Goal: Transaction & Acquisition: Subscribe to service/newsletter

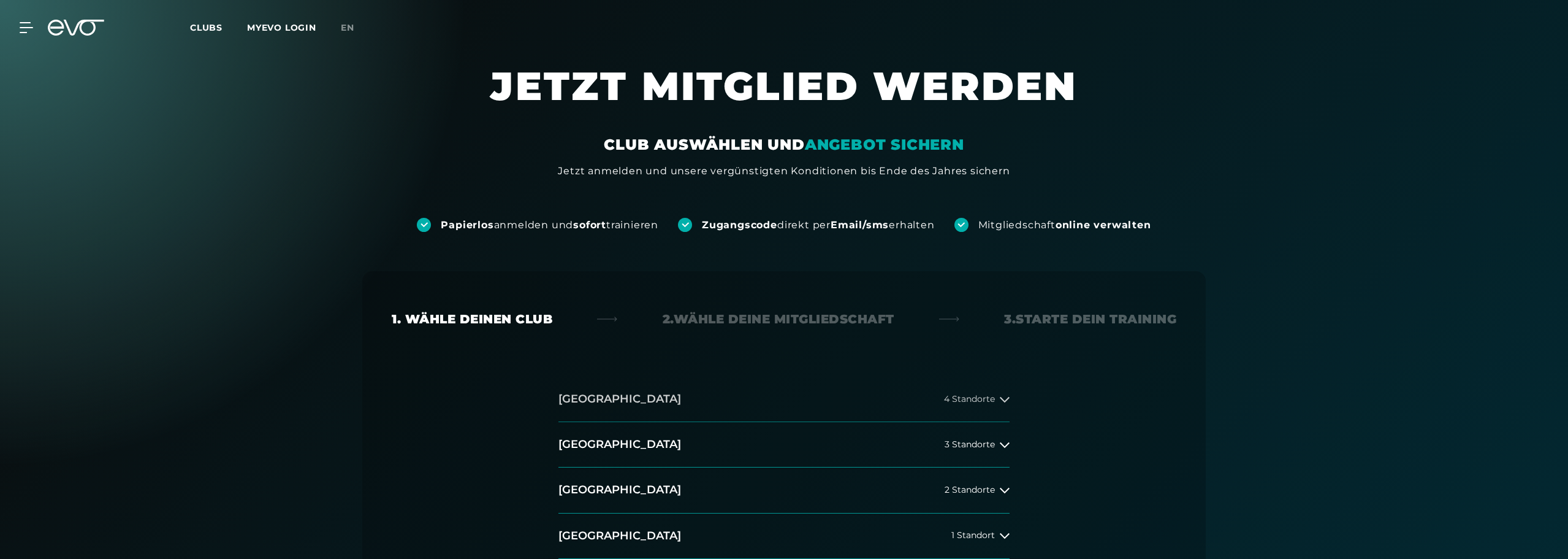
scroll to position [307, 0]
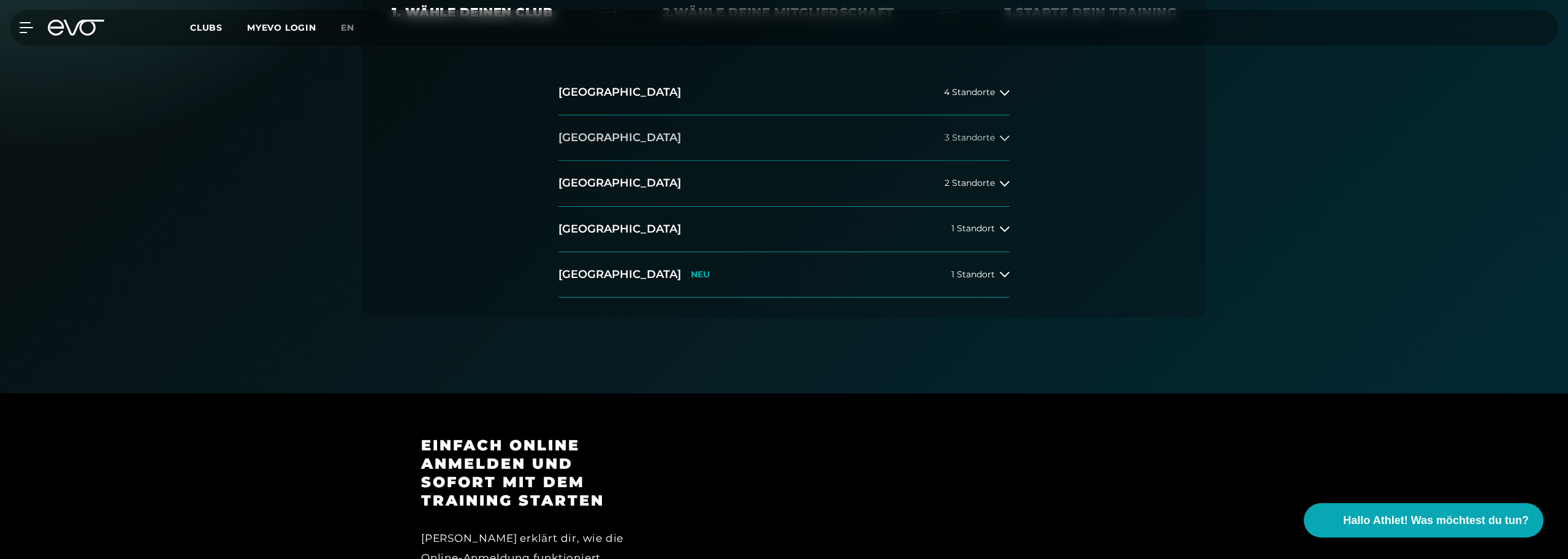
click at [624, 134] on button "Berlin 3 Standorte" at bounding box center [784, 138] width 451 height 45
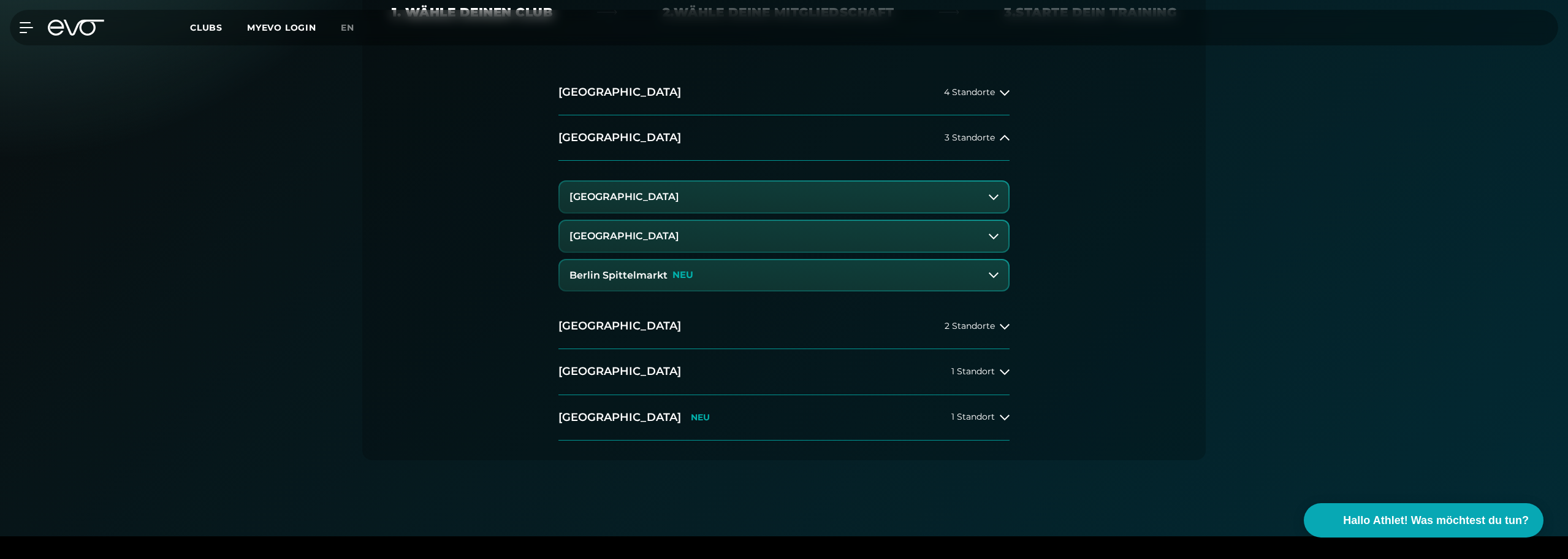
click at [620, 239] on h3 "[GEOGRAPHIC_DATA]" at bounding box center [624, 236] width 110 height 11
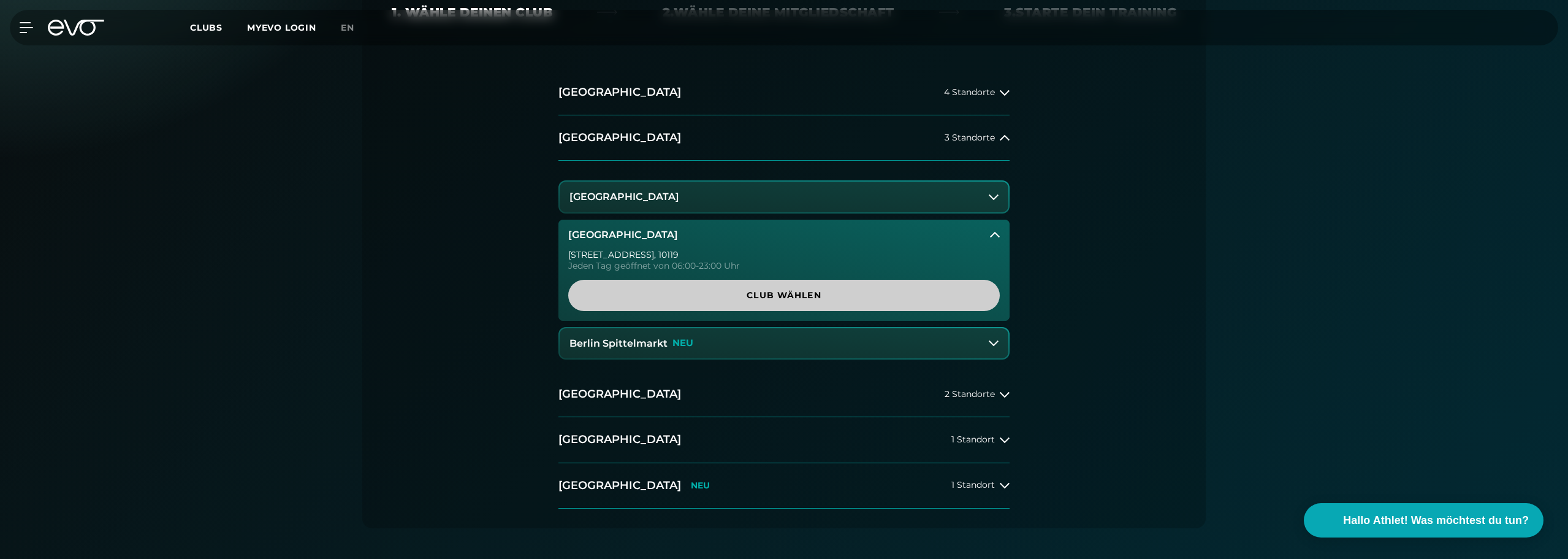
click at [641, 292] on span "Club wählen" at bounding box center [784, 295] width 373 height 13
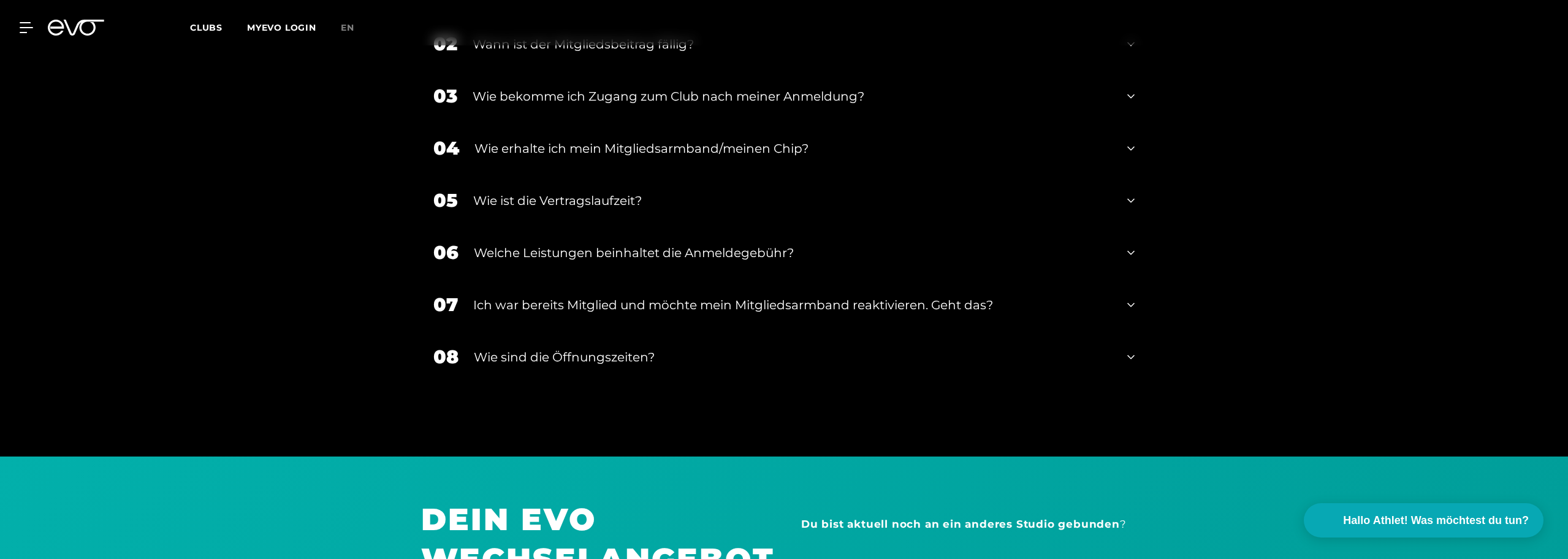
scroll to position [2623, 0]
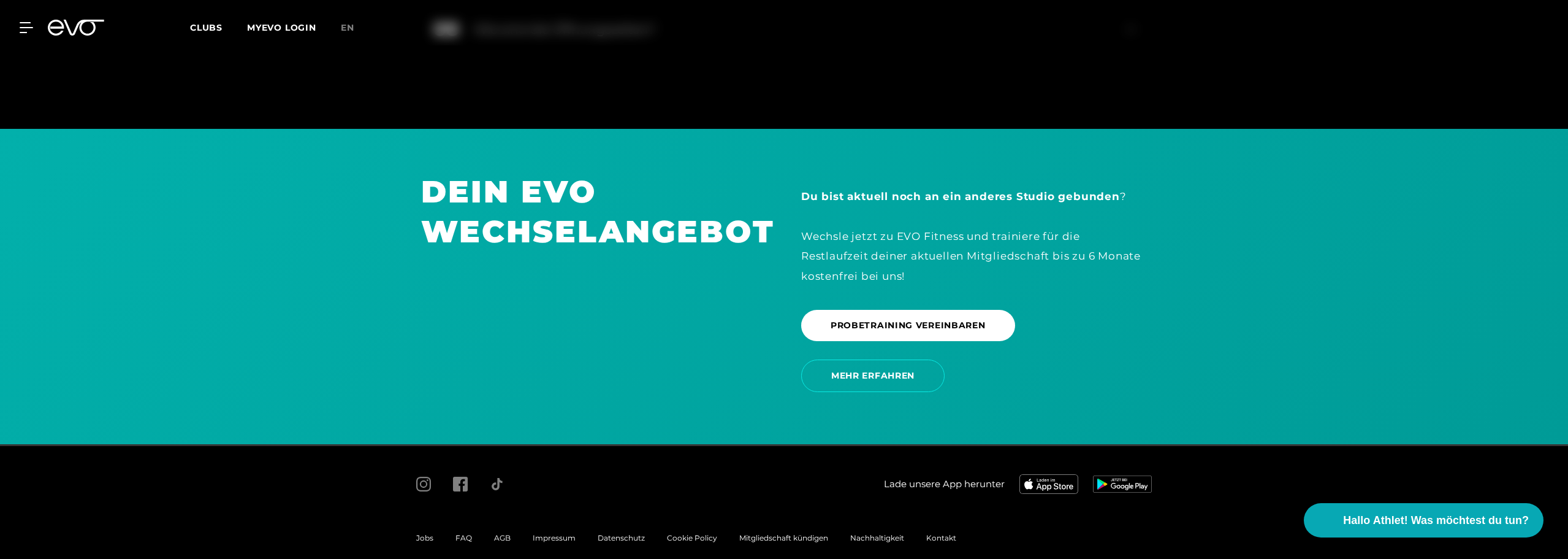
click at [494, 531] on div "AGB" at bounding box center [502, 538] width 39 height 15
click at [495, 533] on span "AGB" at bounding box center [502, 538] width 17 height 9
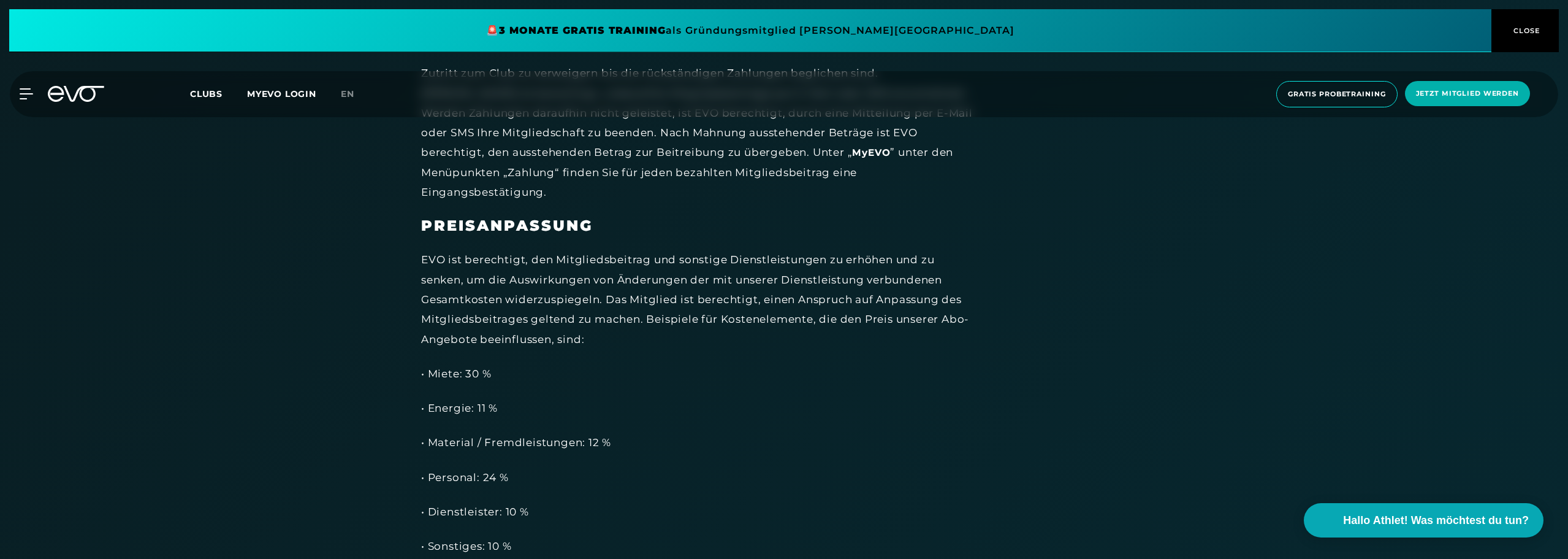
scroll to position [4324, 0]
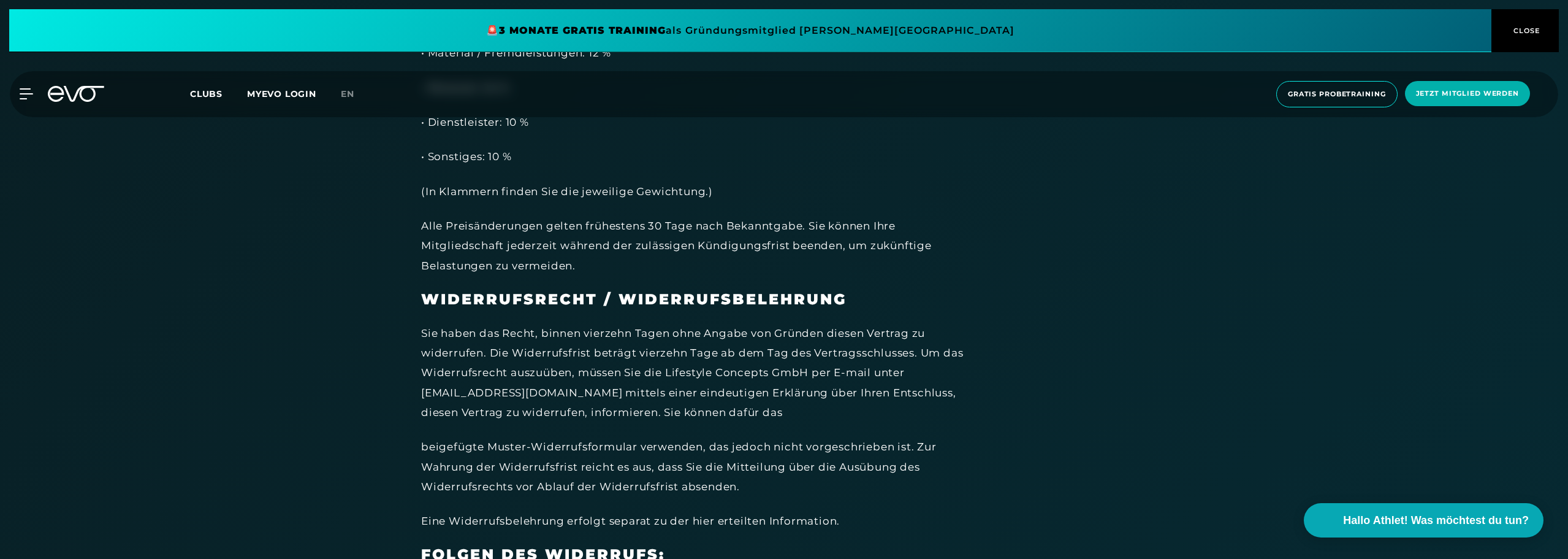
click at [1085, 397] on div "Unsere AGBs MITGLIEDSCHAFT Zentrales Produkt von EVO sind flexible Mitgliedscha…" at bounding box center [784, 0] width 726 height 7371
click at [700, 360] on div "Sie haben das Recht, binnen vierzehn Tagen ohne Angabe von Gründen diesen Vertr…" at bounding box center [697, 372] width 552 height 99
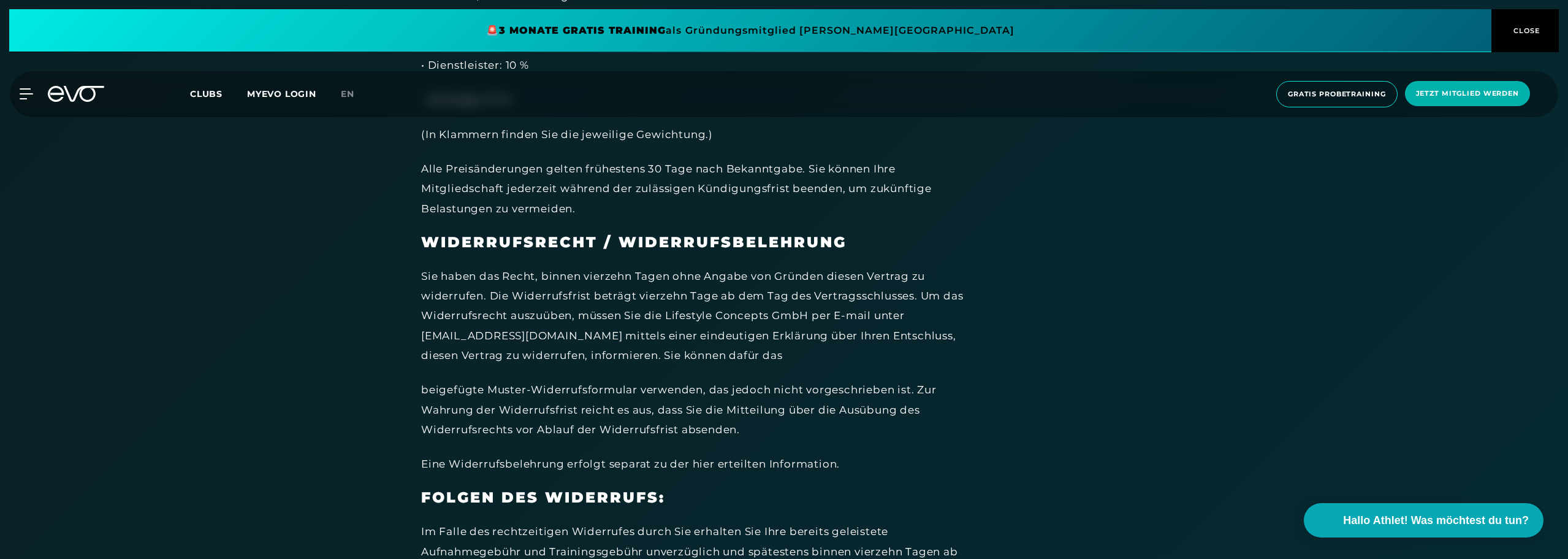
scroll to position [4385, 0]
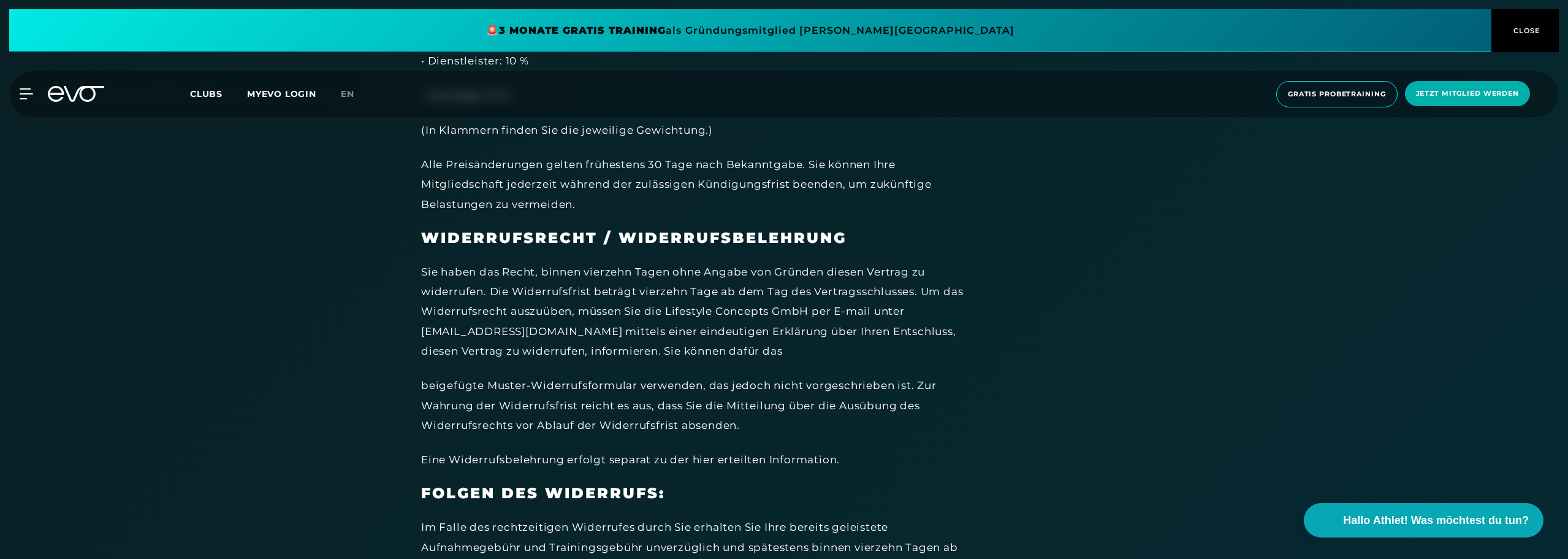
click at [725, 296] on div "Sie haben das Recht, binnen vierzehn Tagen ohne Angabe von Gründen diesen Vertr…" at bounding box center [697, 311] width 552 height 99
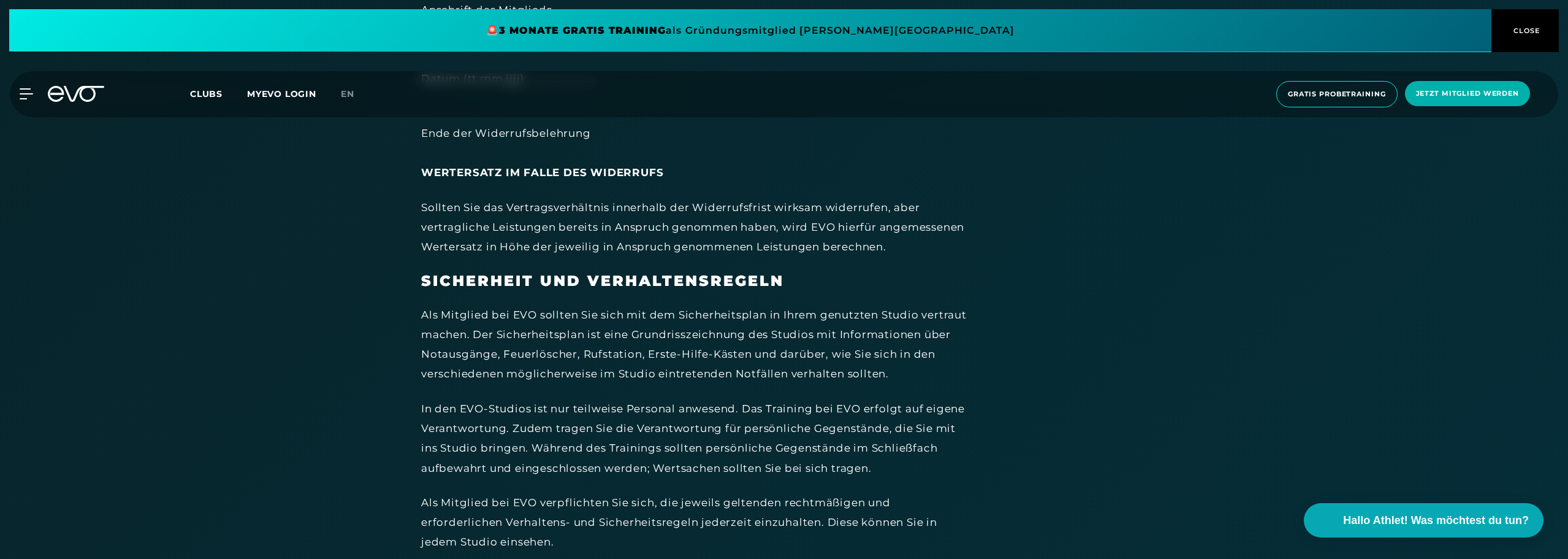
scroll to position [5305, 0]
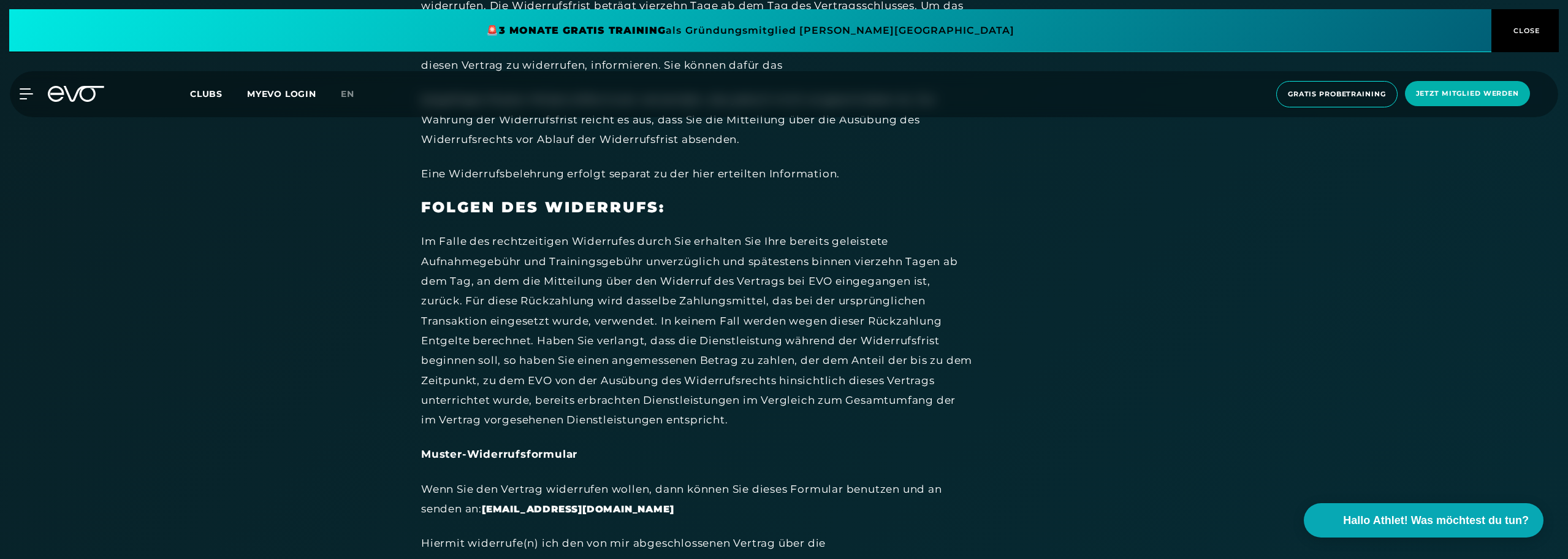
scroll to position [4692, 0]
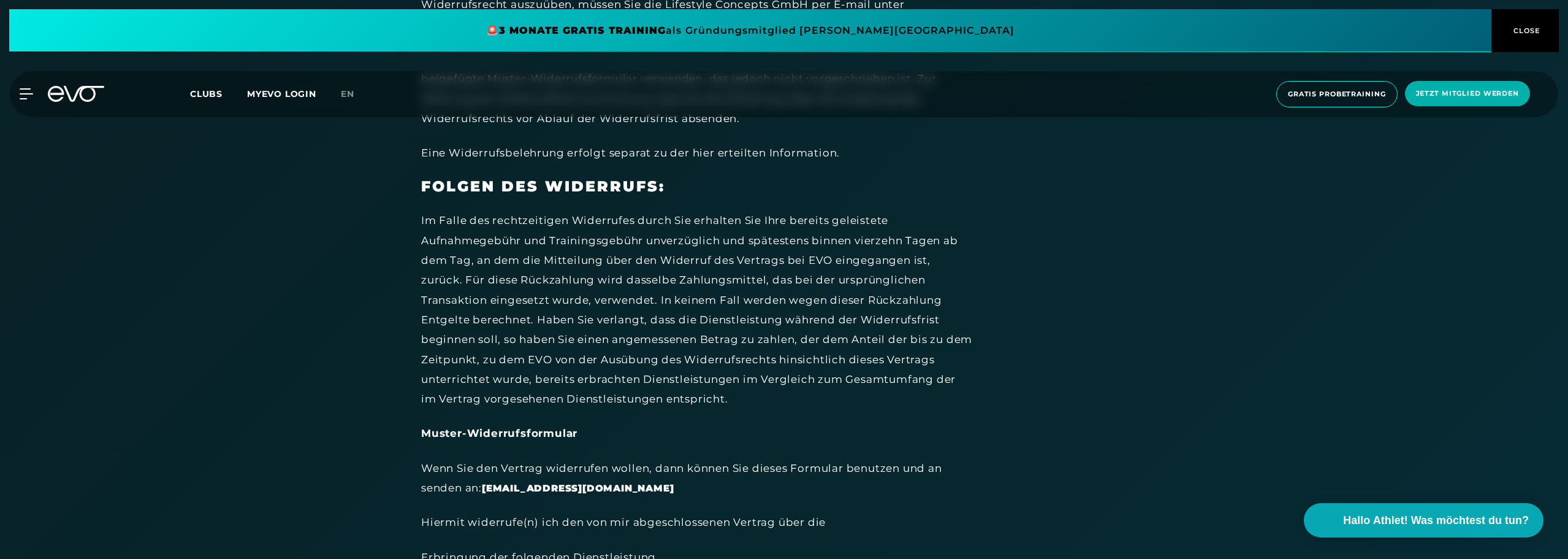
click at [725, 268] on div "Im Falle des rechtzeitigen Widerrufes durch Sie erhalten Sie Ihre bereits gelei…" at bounding box center [697, 309] width 552 height 198
click at [1528, 17] on button "CLOSE" at bounding box center [1525, 31] width 67 height 43
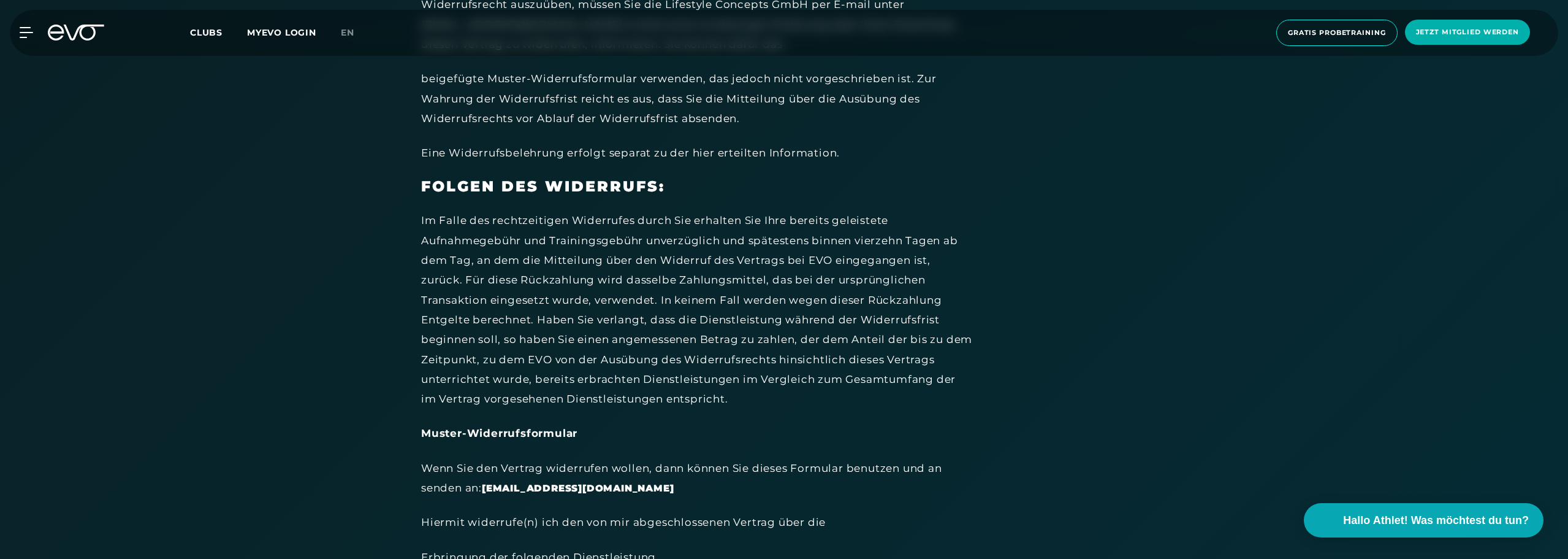
click at [895, 337] on div "Im Falle des rechtzeitigen Widerrufes durch Sie erhalten Sie Ihre bereits gelei…" at bounding box center [697, 309] width 552 height 198
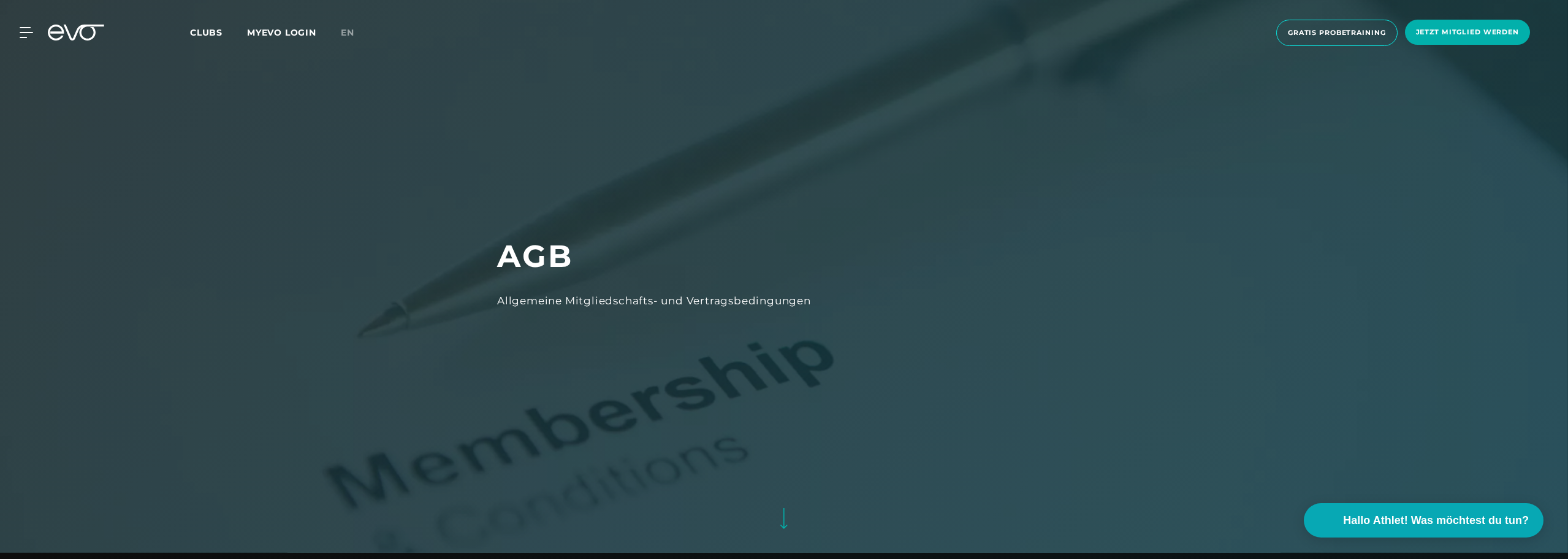
scroll to position [0, 0]
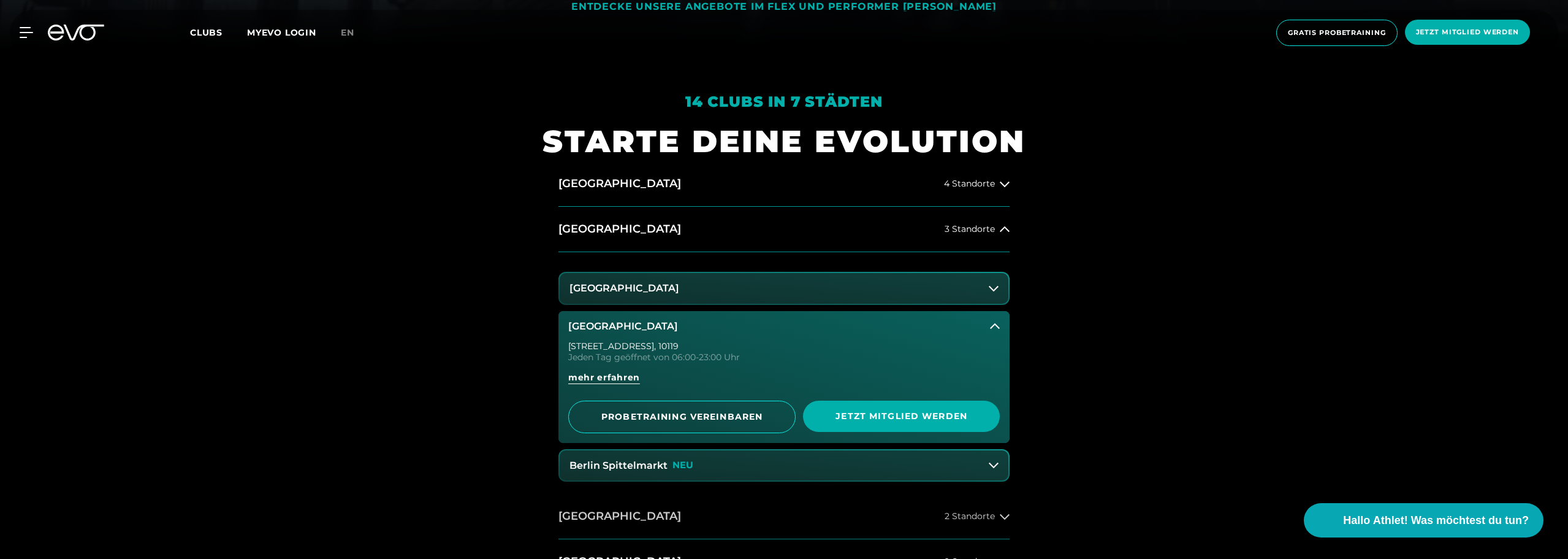
scroll to position [430, 0]
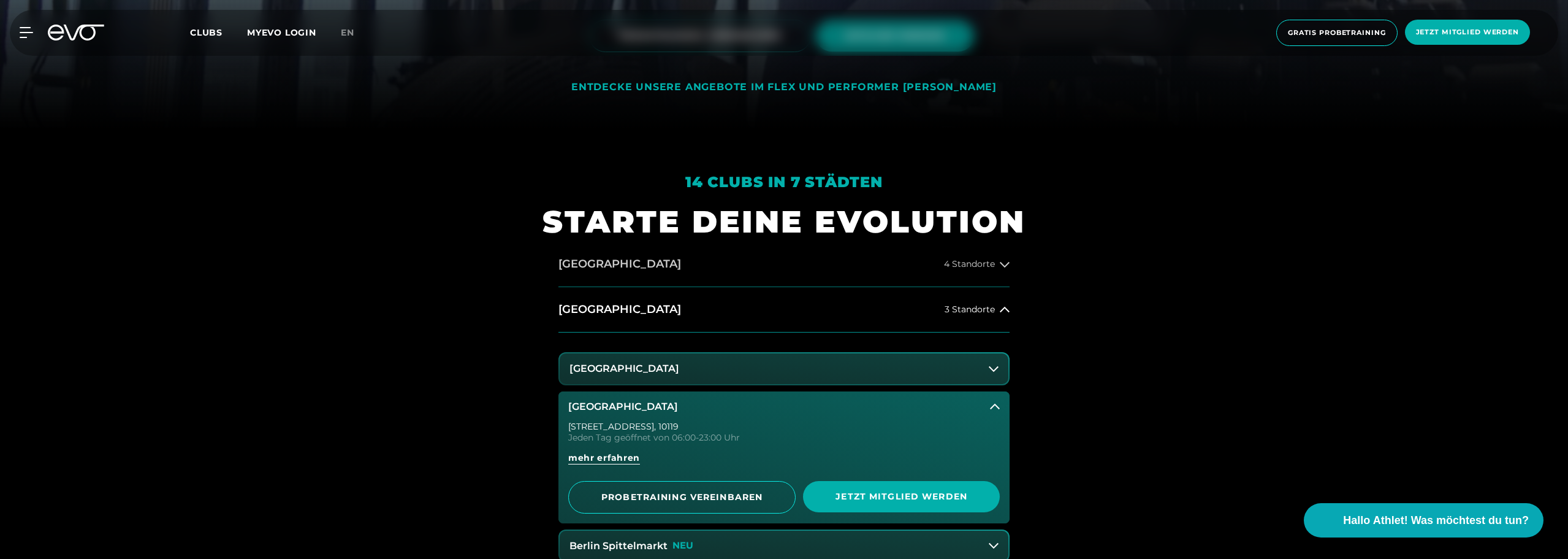
click at [633, 285] on button "[GEOGRAPHIC_DATA] 4 Standorte" at bounding box center [784, 264] width 451 height 45
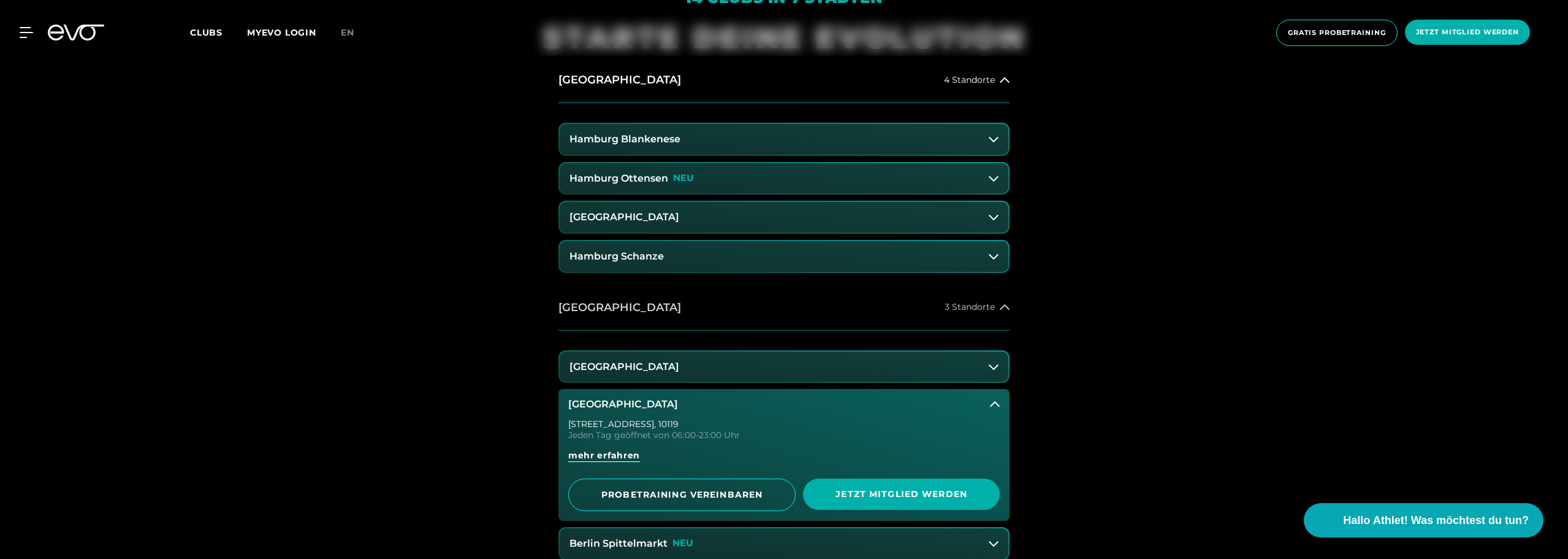
click at [604, 299] on button "[GEOGRAPHIC_DATA] 3 Standorte" at bounding box center [784, 308] width 451 height 45
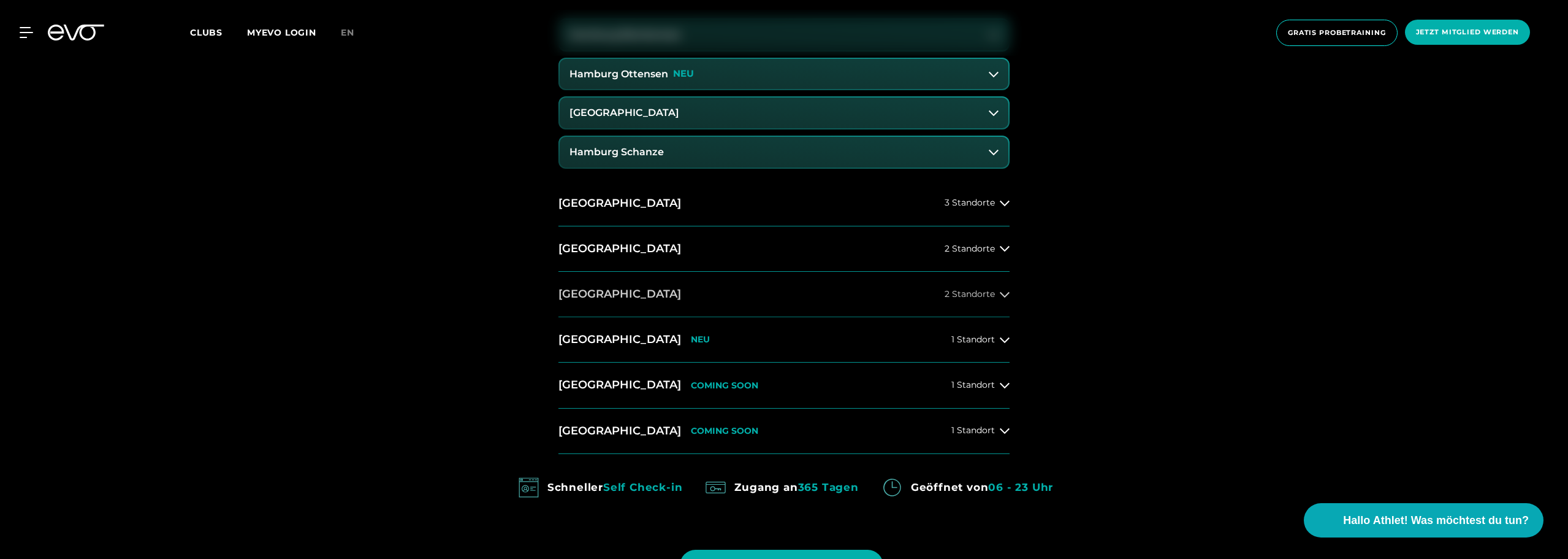
scroll to position [736, 0]
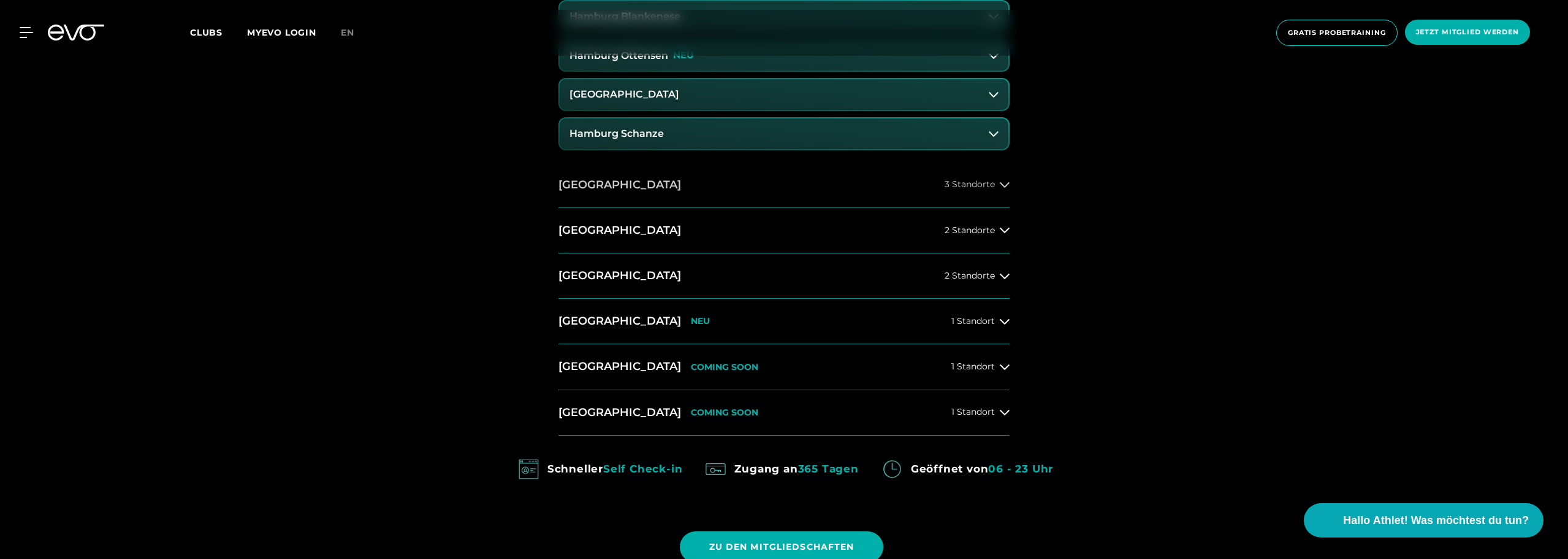
click at [662, 204] on button "[GEOGRAPHIC_DATA] 3 Standorte" at bounding box center [784, 185] width 451 height 45
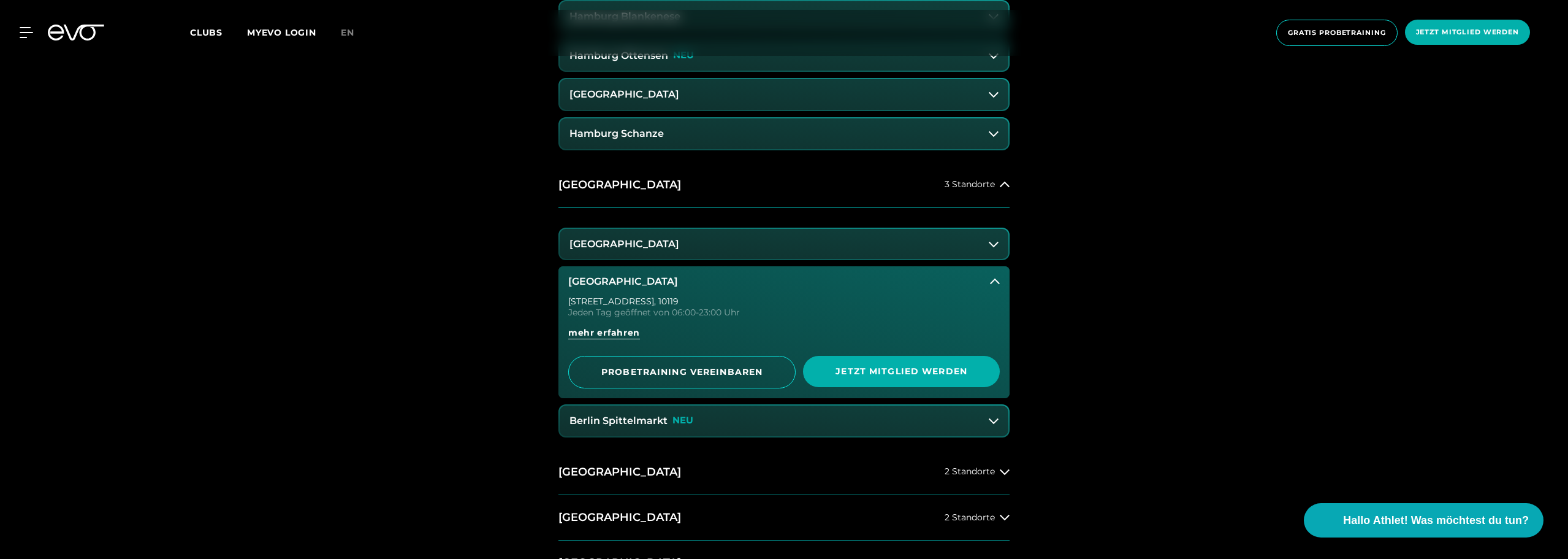
drag, startPoint x: 644, startPoint y: 243, endPoint x: 480, endPoint y: 264, distance: 165.3
click at [480, 264] on div "14 Clubs in 7 Städten STARTE DEINE EVOLUTION [GEOGRAPHIC_DATA] 4 Standorte [GEO…" at bounding box center [784, 339] width 1568 height 1033
click at [835, 308] on div "Jeden Tag geöffnet von 06:00-23:00 Uhr" at bounding box center [784, 312] width 432 height 9
click at [858, 378] on span "Jetzt Mitglied werden" at bounding box center [901, 371] width 197 height 31
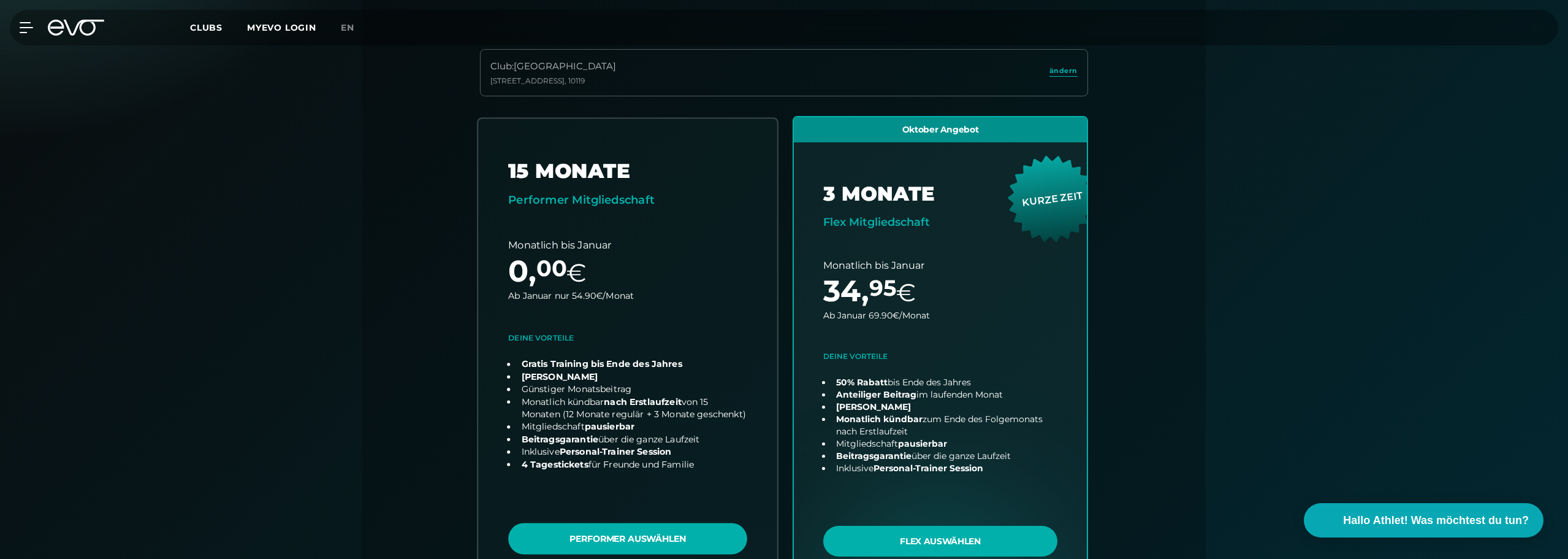
scroll to position [333, 0]
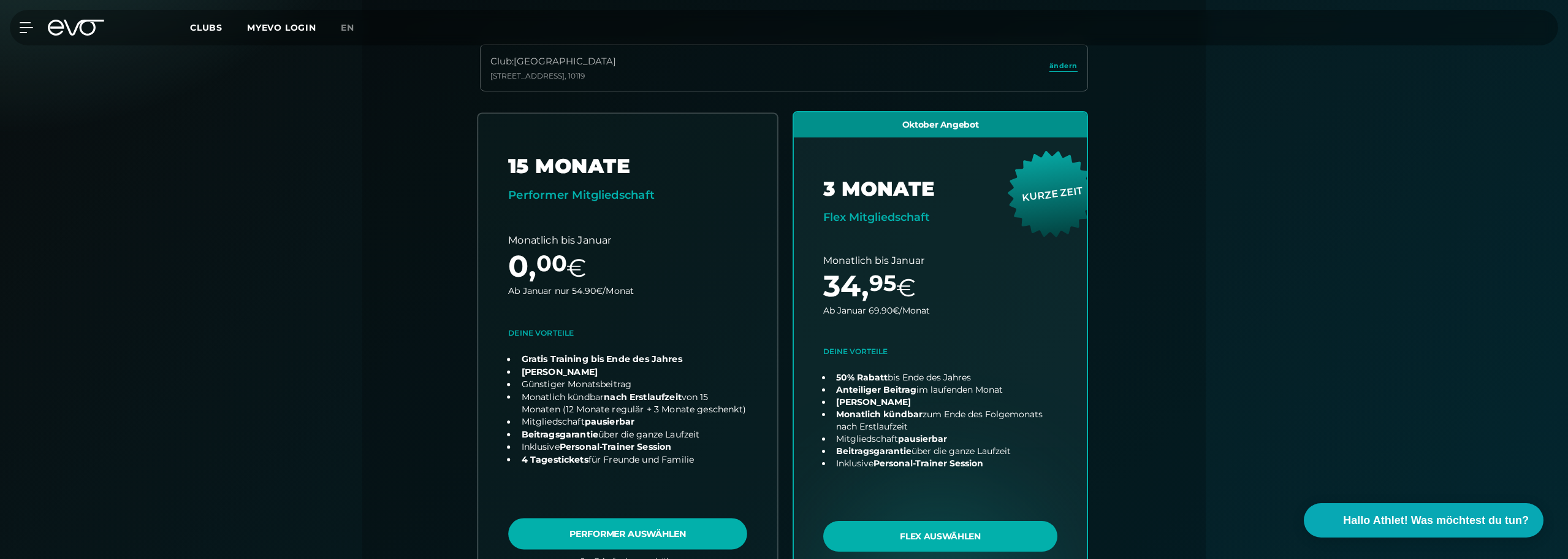
click at [497, 266] on link "choose plan" at bounding box center [628, 349] width 299 height 470
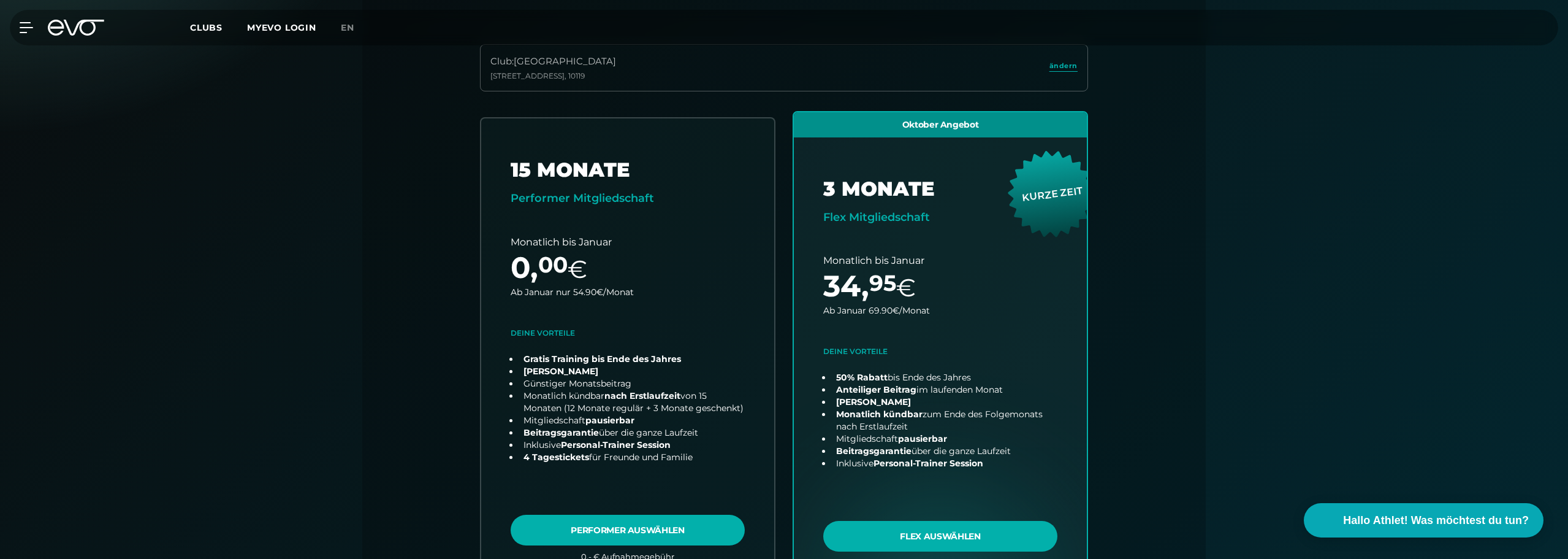
click at [299, 339] on div "Papierlos anmelden und sofort trainieren Zugangscode direkt per Email/sms erhal…" at bounding box center [784, 357] width 1568 height 1022
click at [293, 306] on div "Papierlos anmelden und sofort trainieren Zugangscode direkt per Email/sms erhal…" at bounding box center [784, 357] width 1568 height 1022
click at [297, 103] on div "Papierlos anmelden und sofort trainieren Zugangscode direkt per Email/sms erhal…" at bounding box center [784, 357] width 1568 height 1022
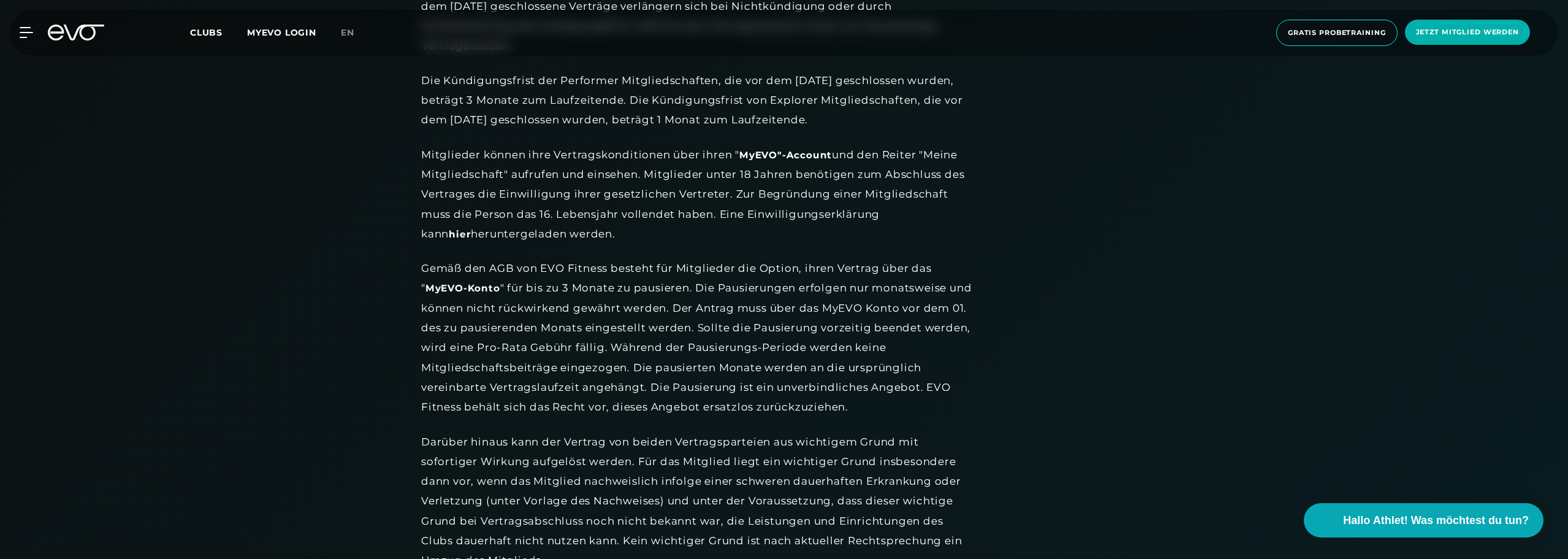
scroll to position [1533, 0]
